Goal: Task Accomplishment & Management: Manage account settings

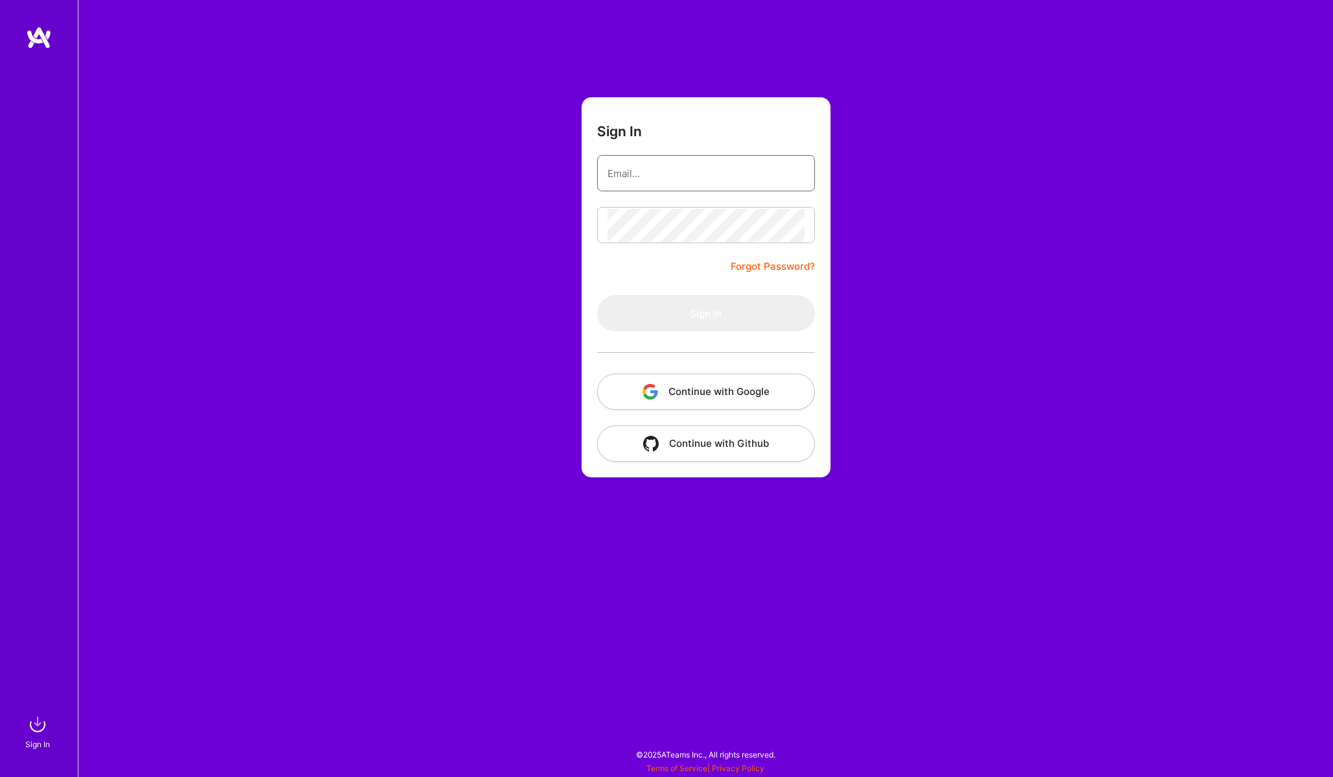
type input "[PERSON_NAME][EMAIL_ADDRESS][PERSON_NAME][DOMAIN_NAME]"
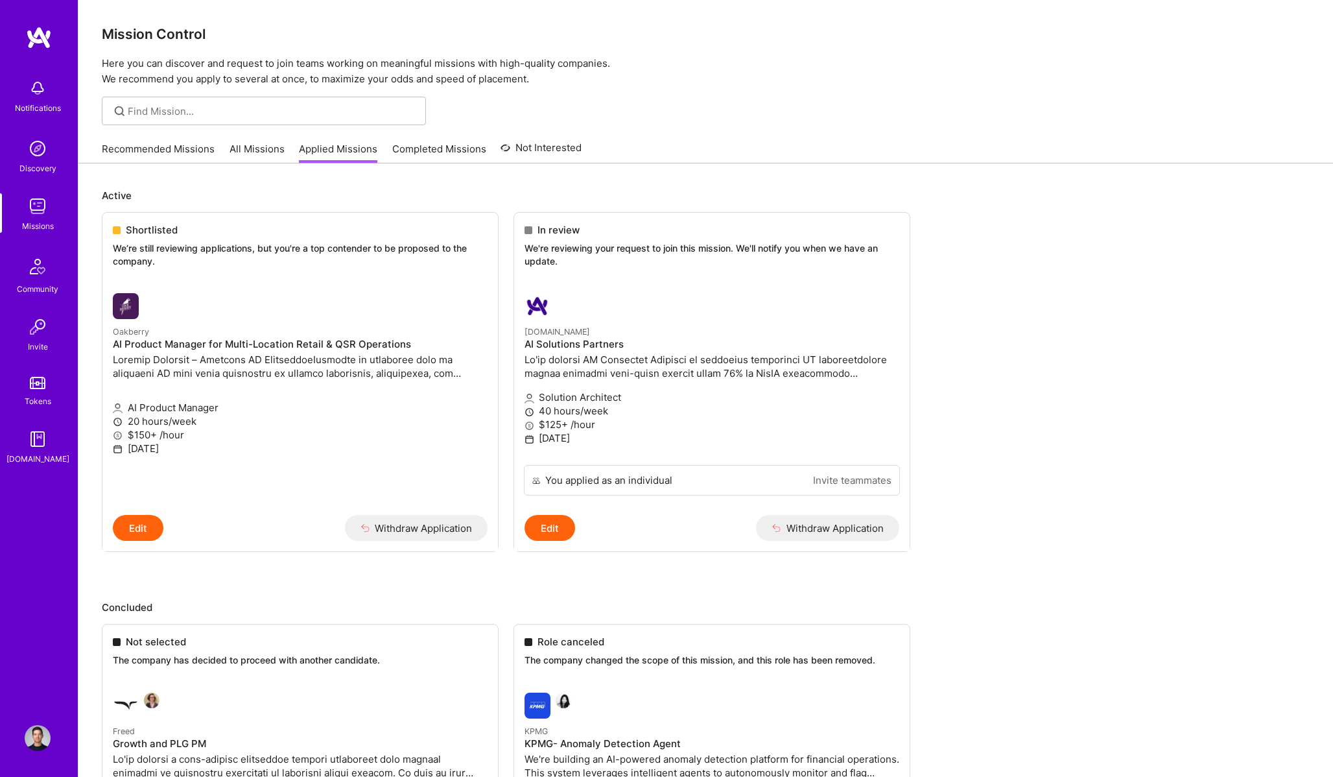
click at [244, 142] on link "All Missions" at bounding box center [256, 152] width 55 height 21
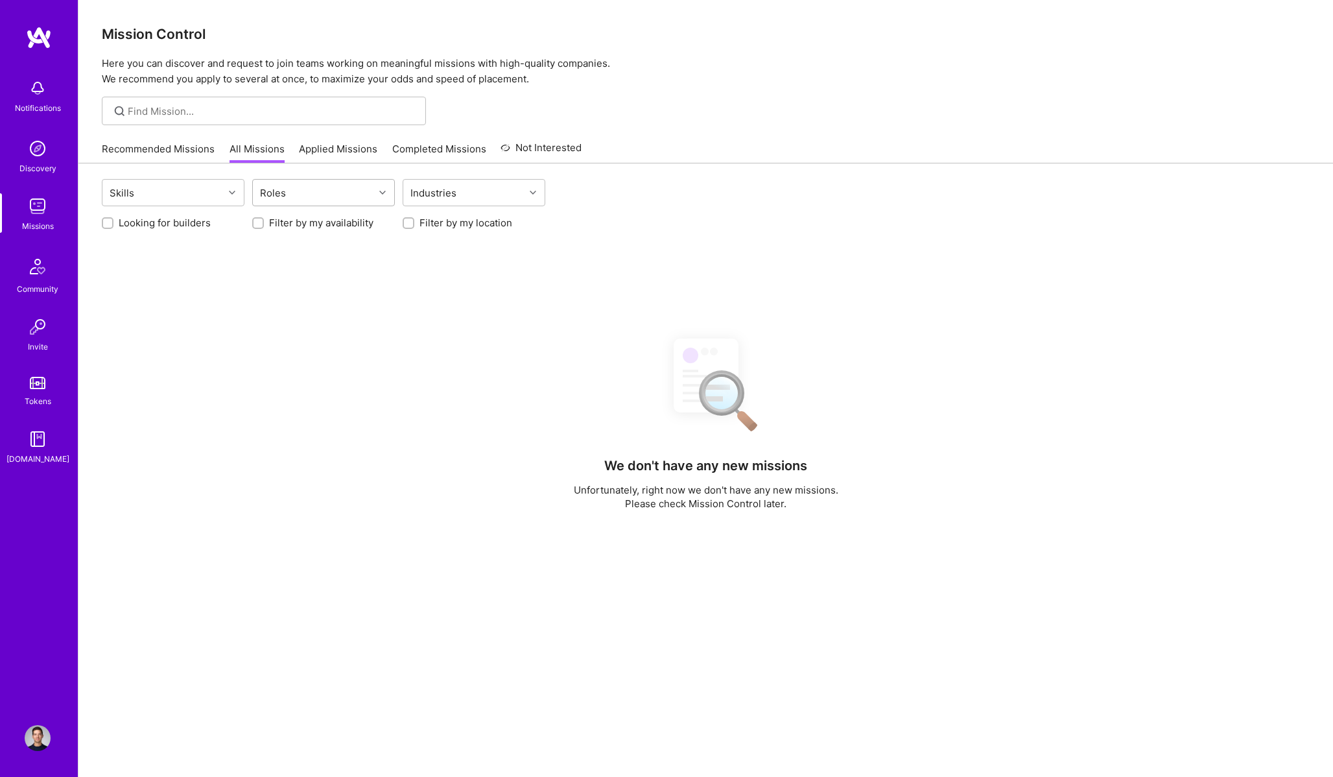
click at [303, 198] on div "Roles" at bounding box center [313, 193] width 121 height 26
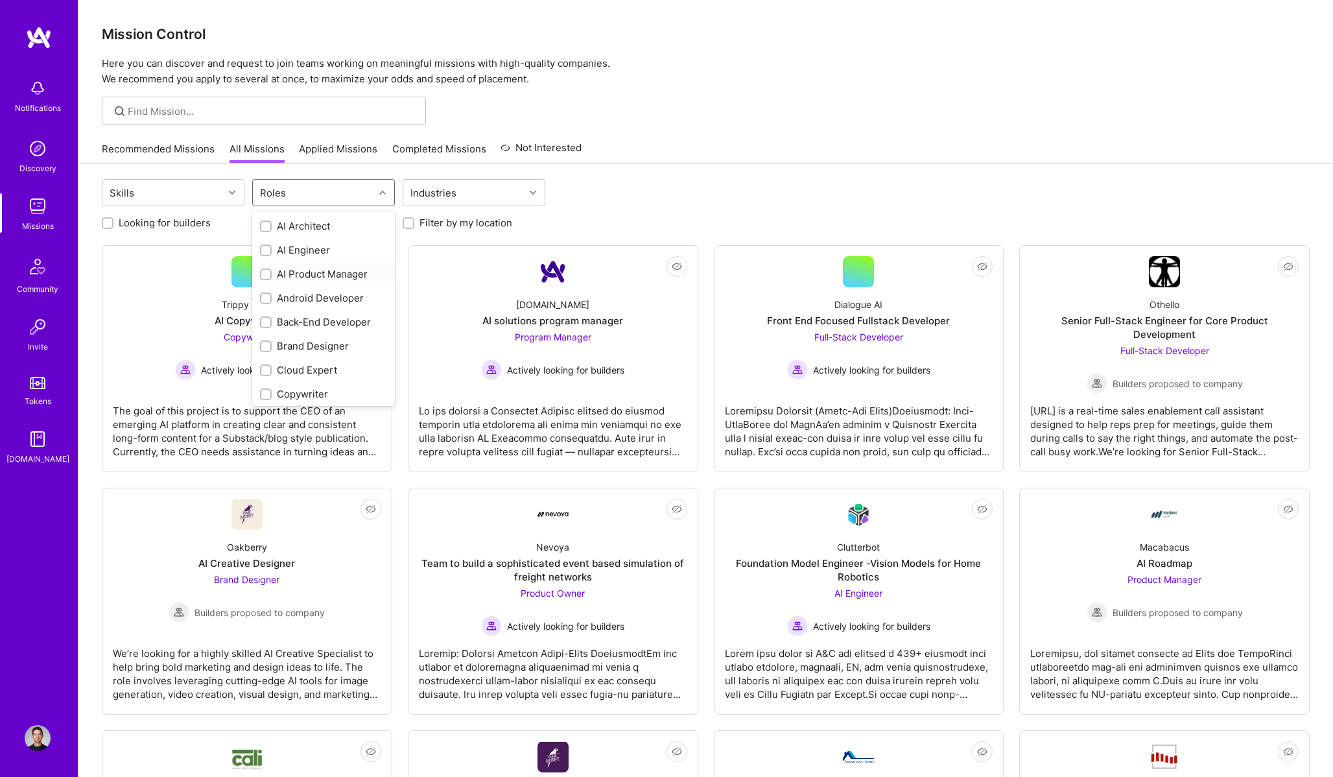
click at [307, 274] on div "AI Product Manager" at bounding box center [323, 274] width 127 height 14
checkbox input "true"
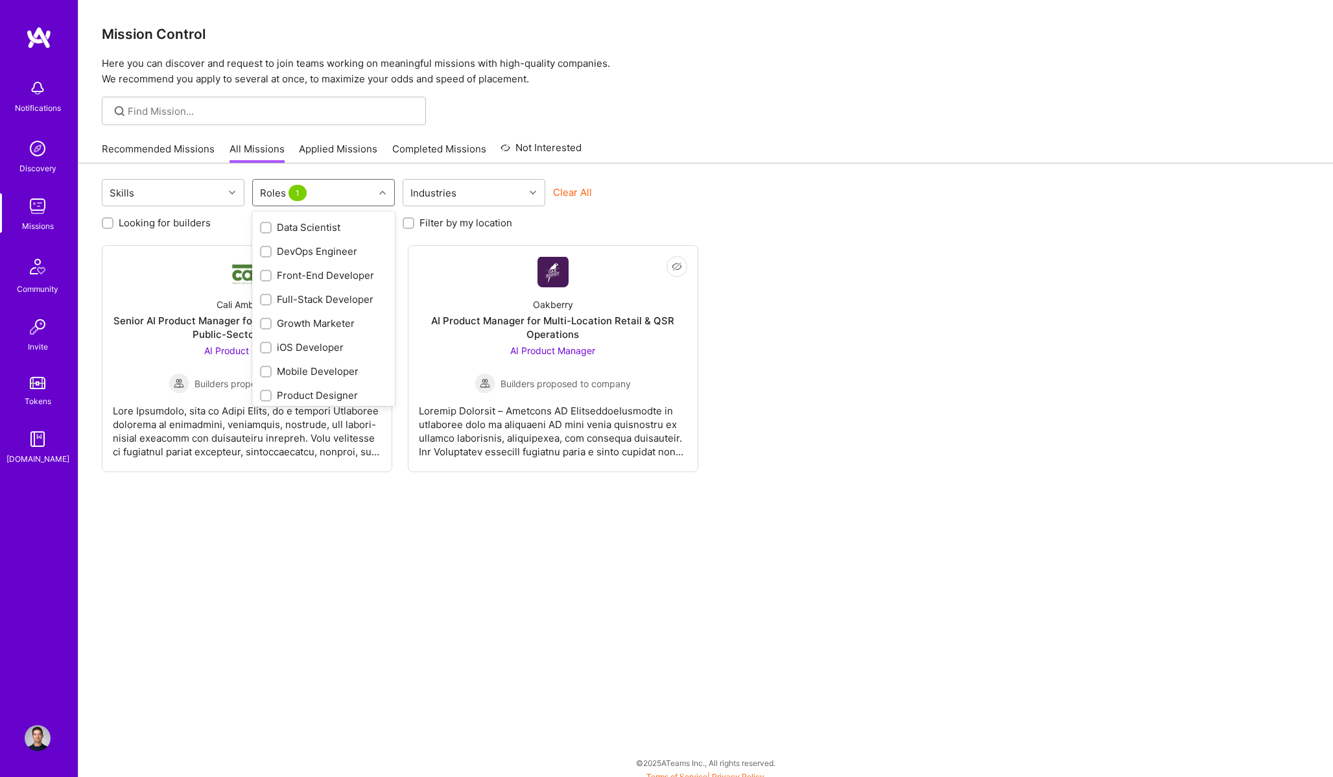
scroll to position [388, 0]
click at [330, 269] on div "Product Manager" at bounding box center [323, 270] width 127 height 14
checkbox input "true"
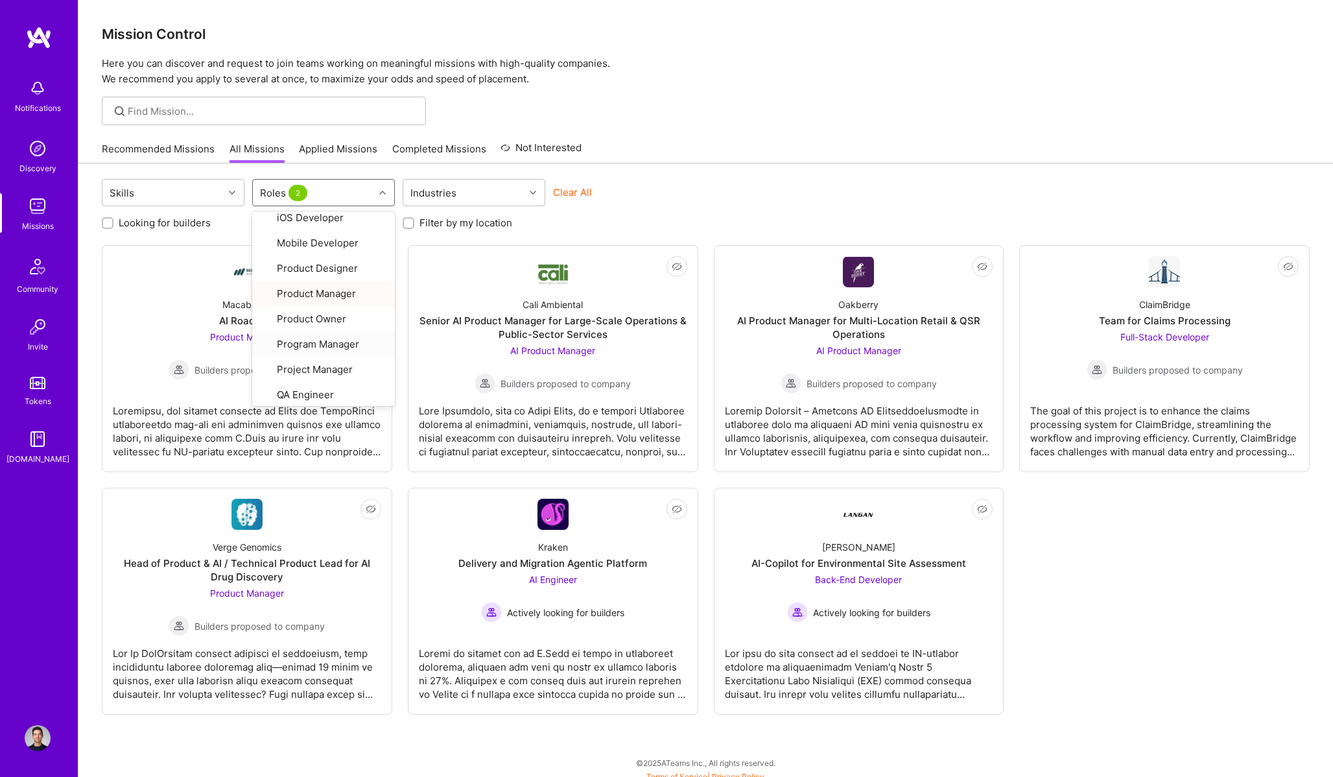
click at [1123, 609] on div "Not Interested Macabacus AI Roadmap Product Manager Builders proposed to compan…" at bounding box center [706, 479] width 1208 height 469
